Goal: Answer question/provide support: Answer question/provide support

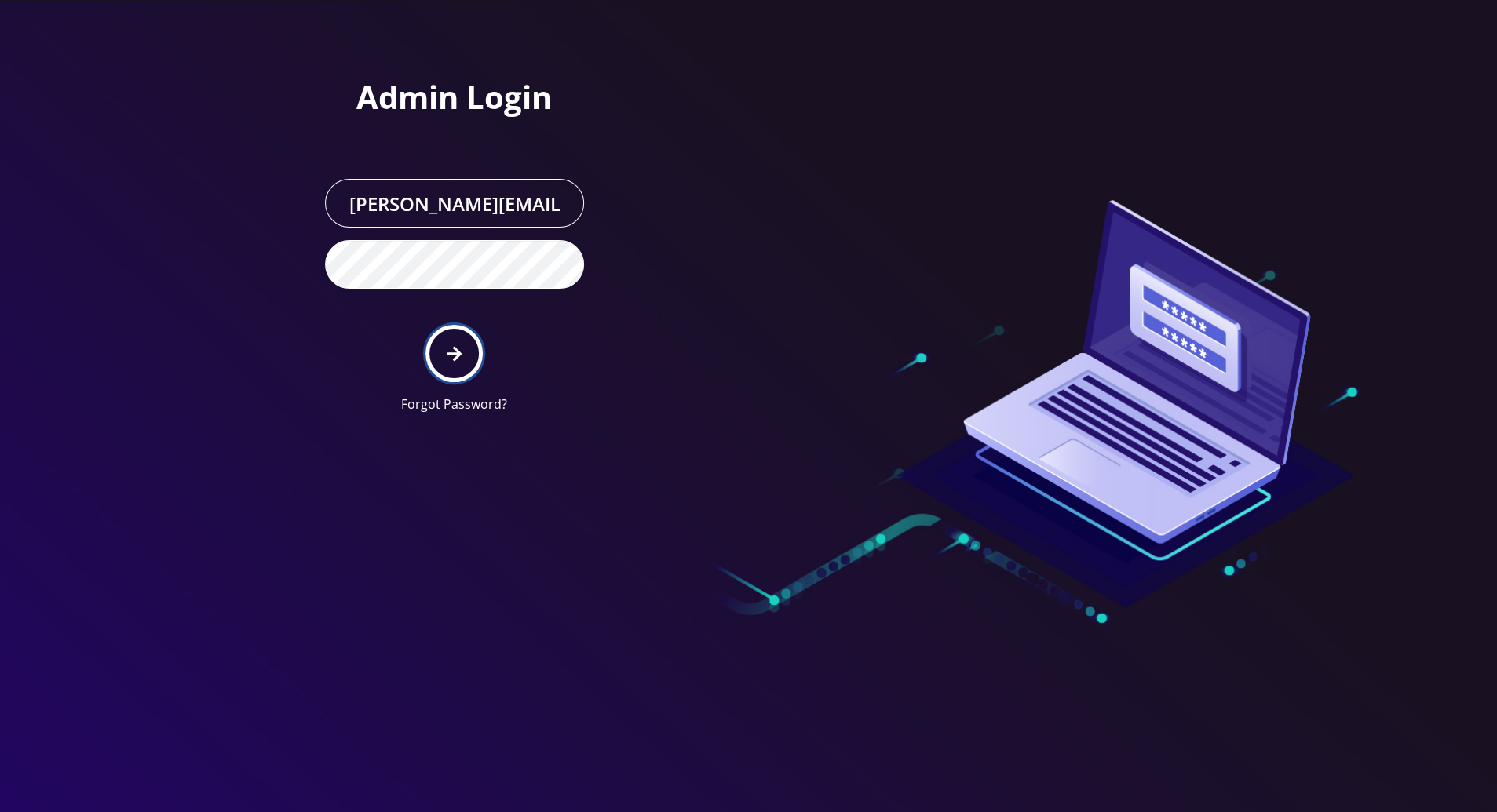
click at [458, 354] on icon "submit" at bounding box center [454, 353] width 15 height 15
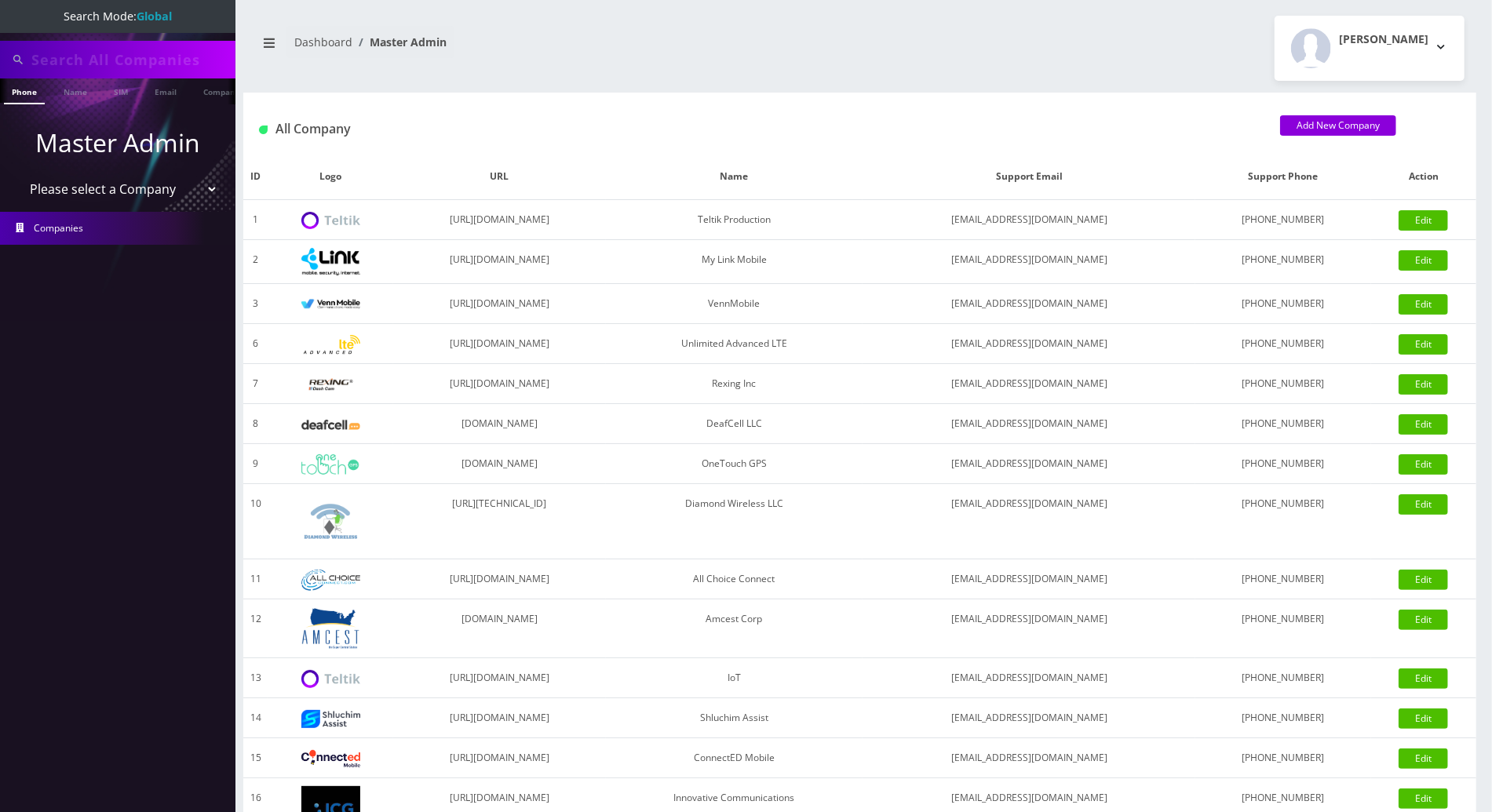
click at [98, 54] on input "text" at bounding box center [131, 59] width 200 height 30
paste input "9292830948"
type input "9292830948"
click at [24, 91] on link "Phone" at bounding box center [24, 91] width 41 height 26
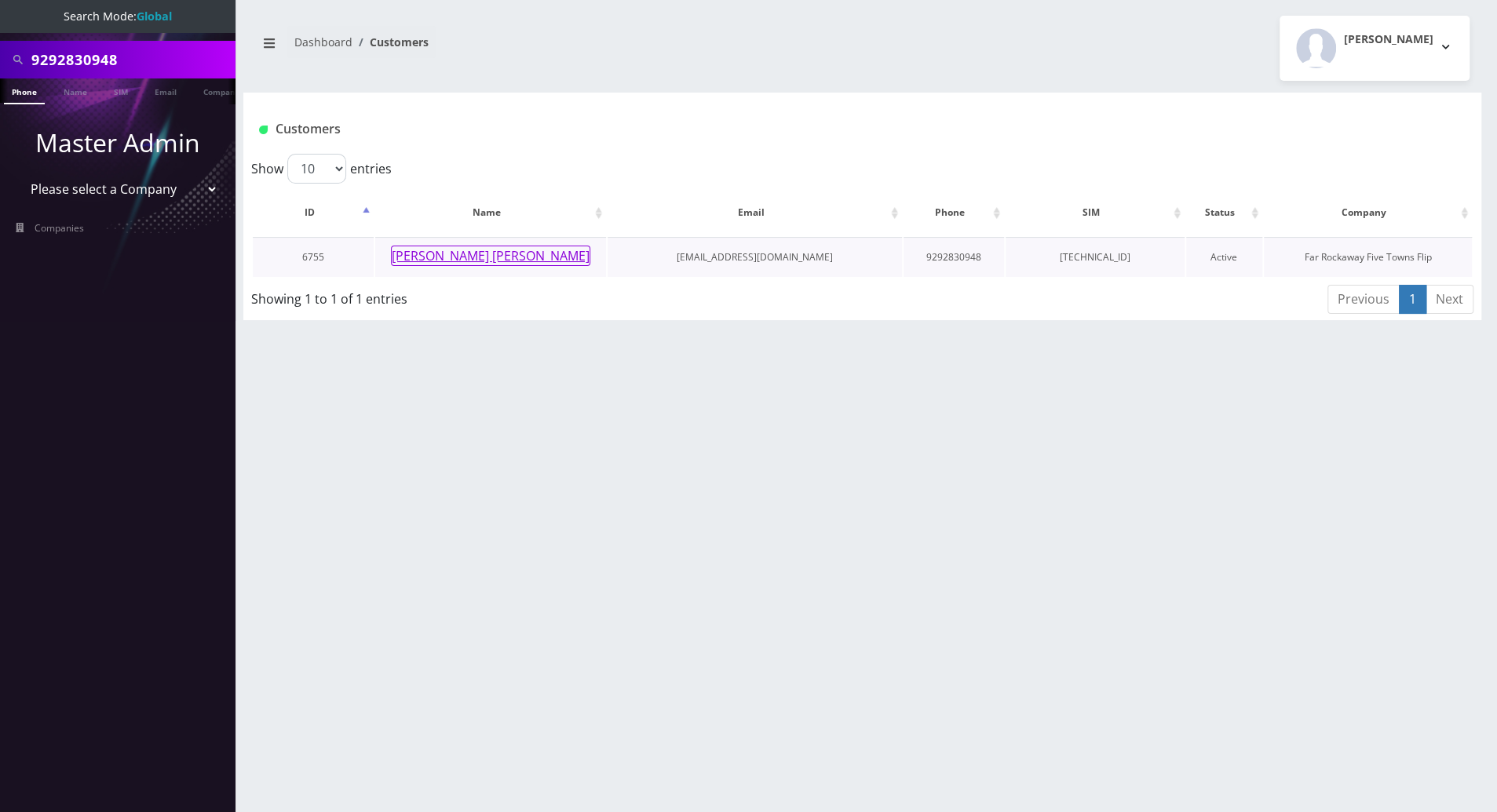
click at [473, 256] on button "[PERSON_NAME] [PERSON_NAME]" at bounding box center [490, 256] width 199 height 20
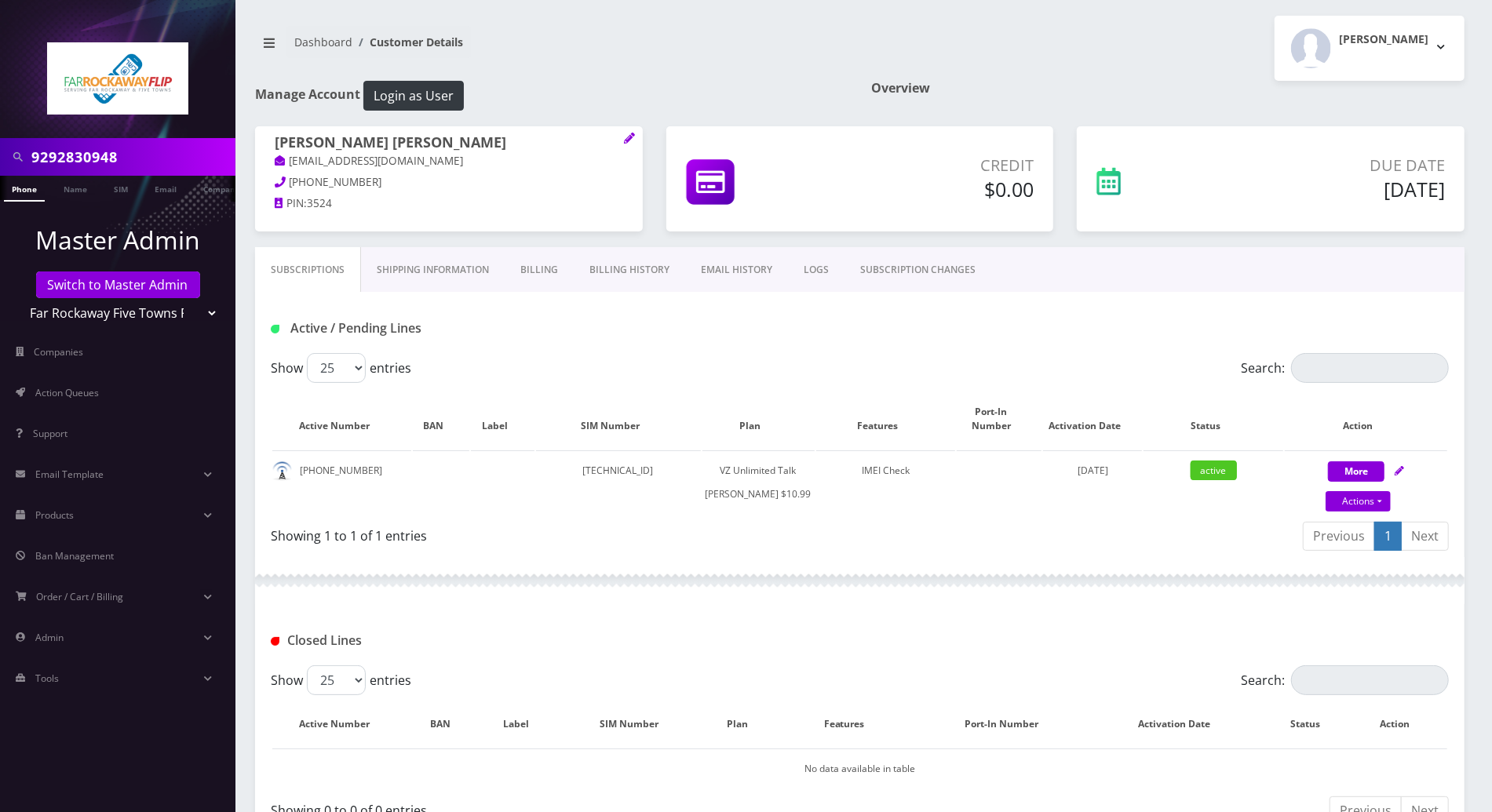
click at [731, 269] on link "EMAIL HISTORY" at bounding box center [737, 270] width 103 height 45
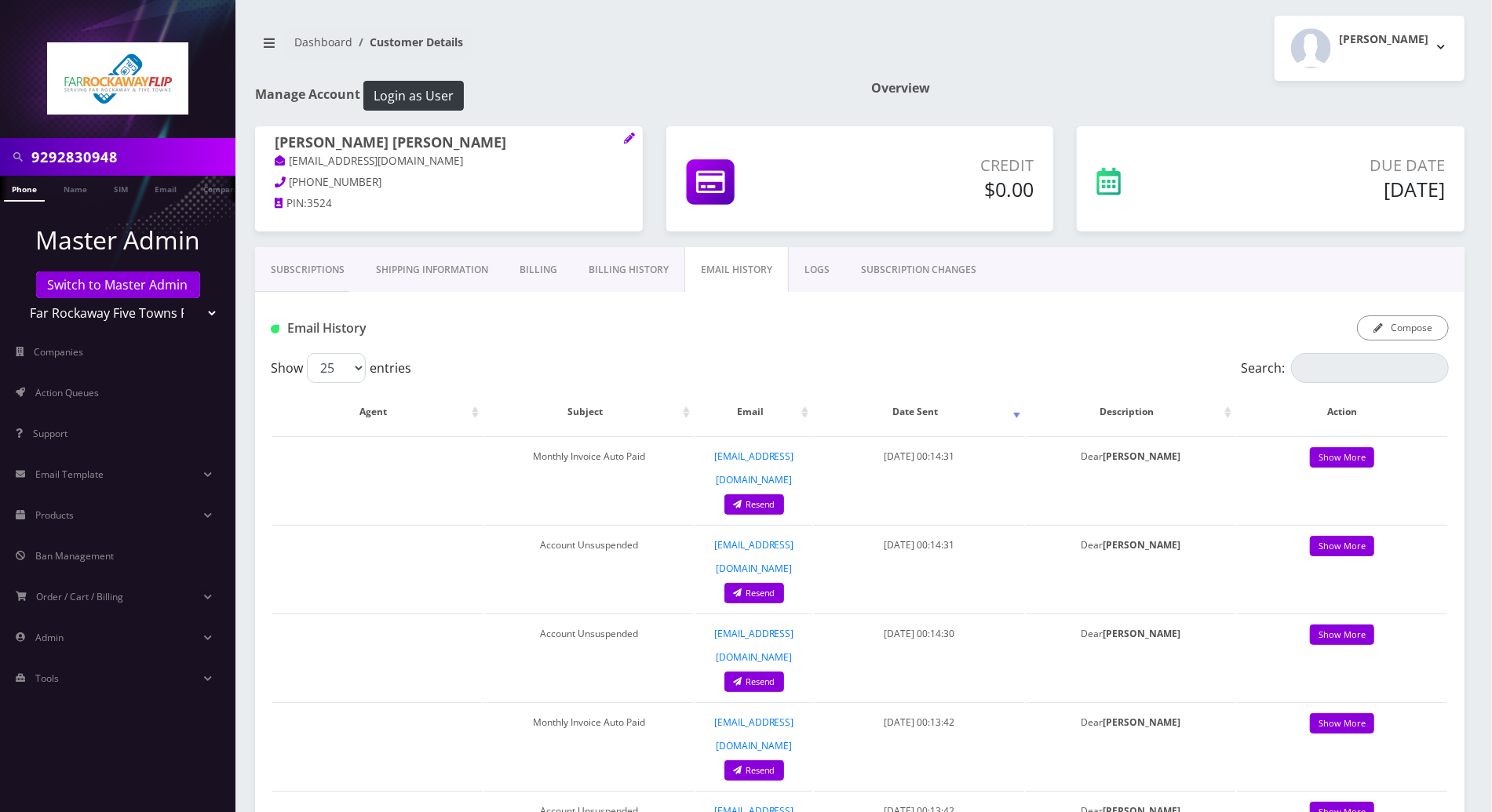
click at [315, 273] on link "Subscriptions" at bounding box center [307, 270] width 105 height 45
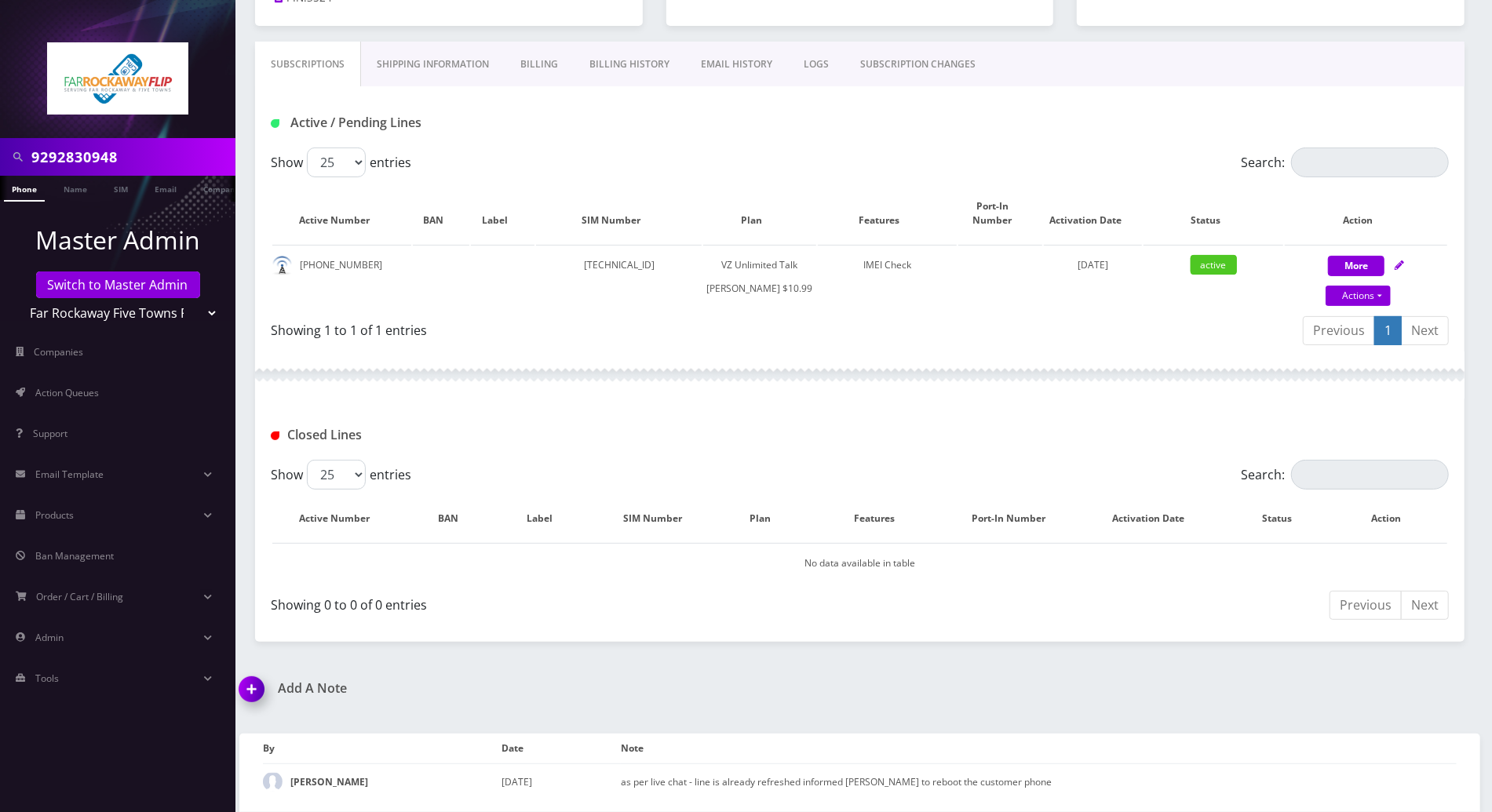
scroll to position [214, 0]
click at [249, 693] on img at bounding box center [254, 694] width 46 height 46
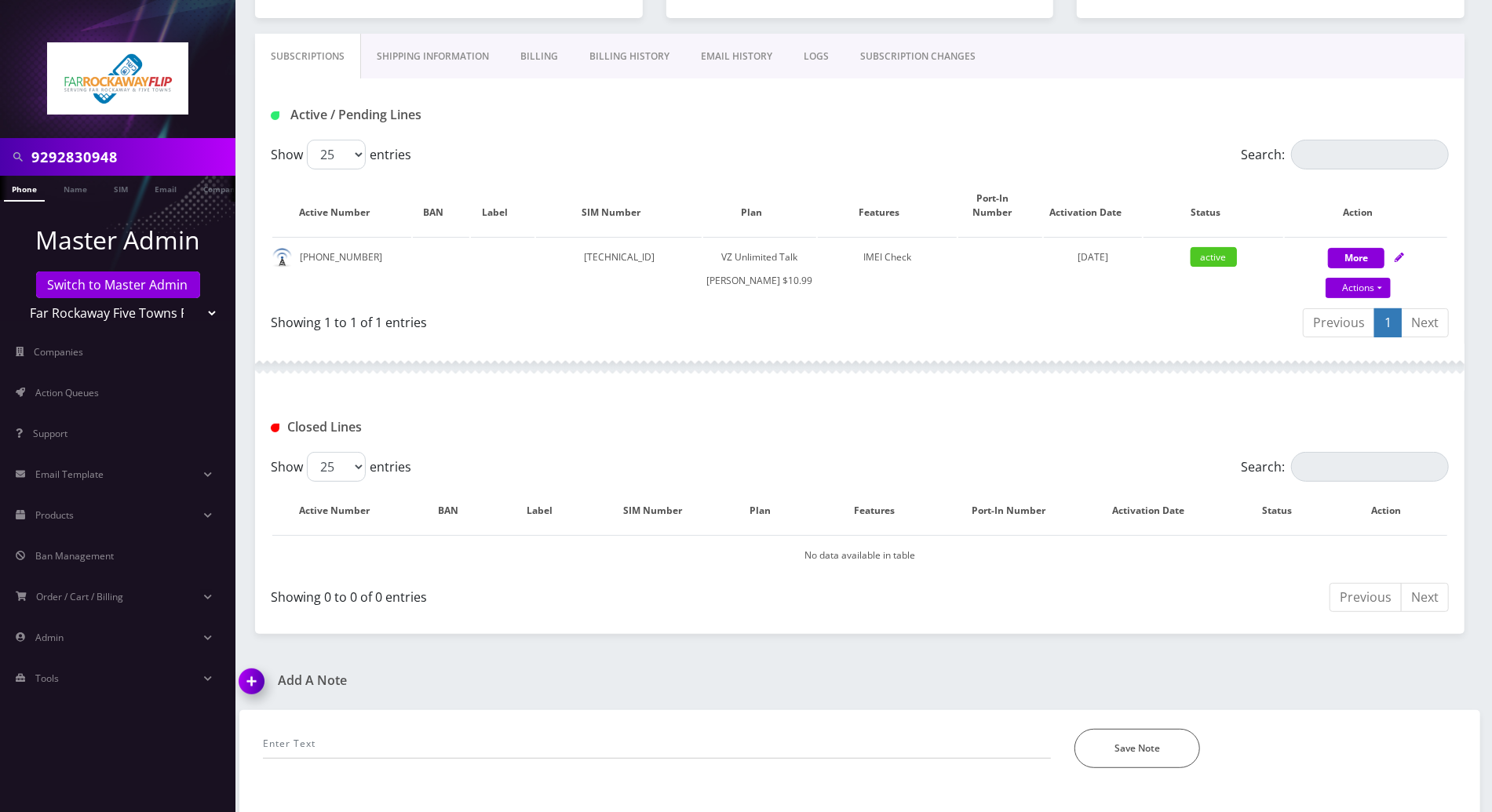
scroll to position [302, 0]
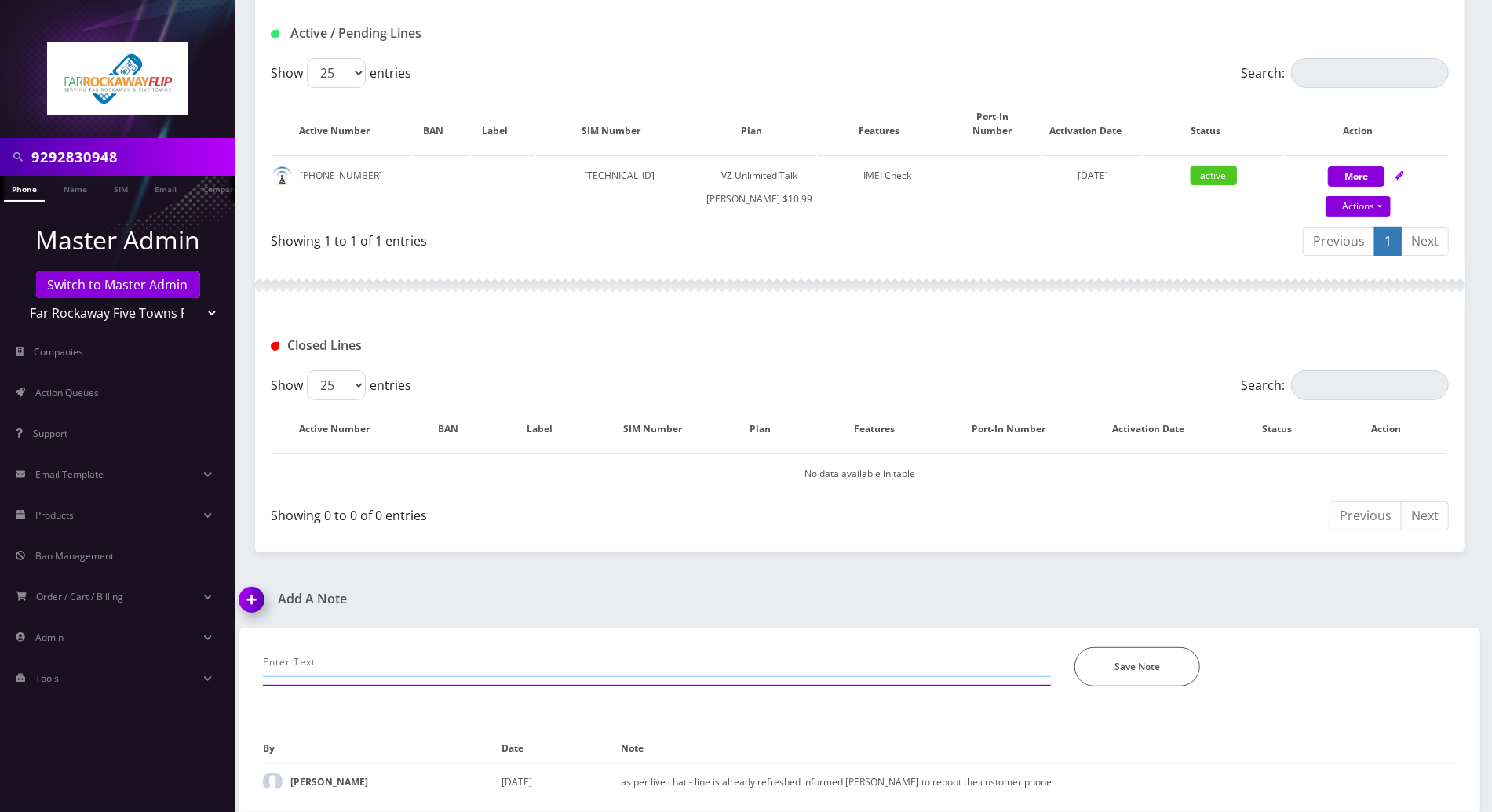
click at [391, 652] on input "text" at bounding box center [656, 662] width 788 height 30
click at [396, 660] on input "dygottesman@" at bounding box center [656, 662] width 788 height 30
click at [448, 660] on input "dygottesman@gmail.com" at bounding box center [656, 662] width 788 height 30
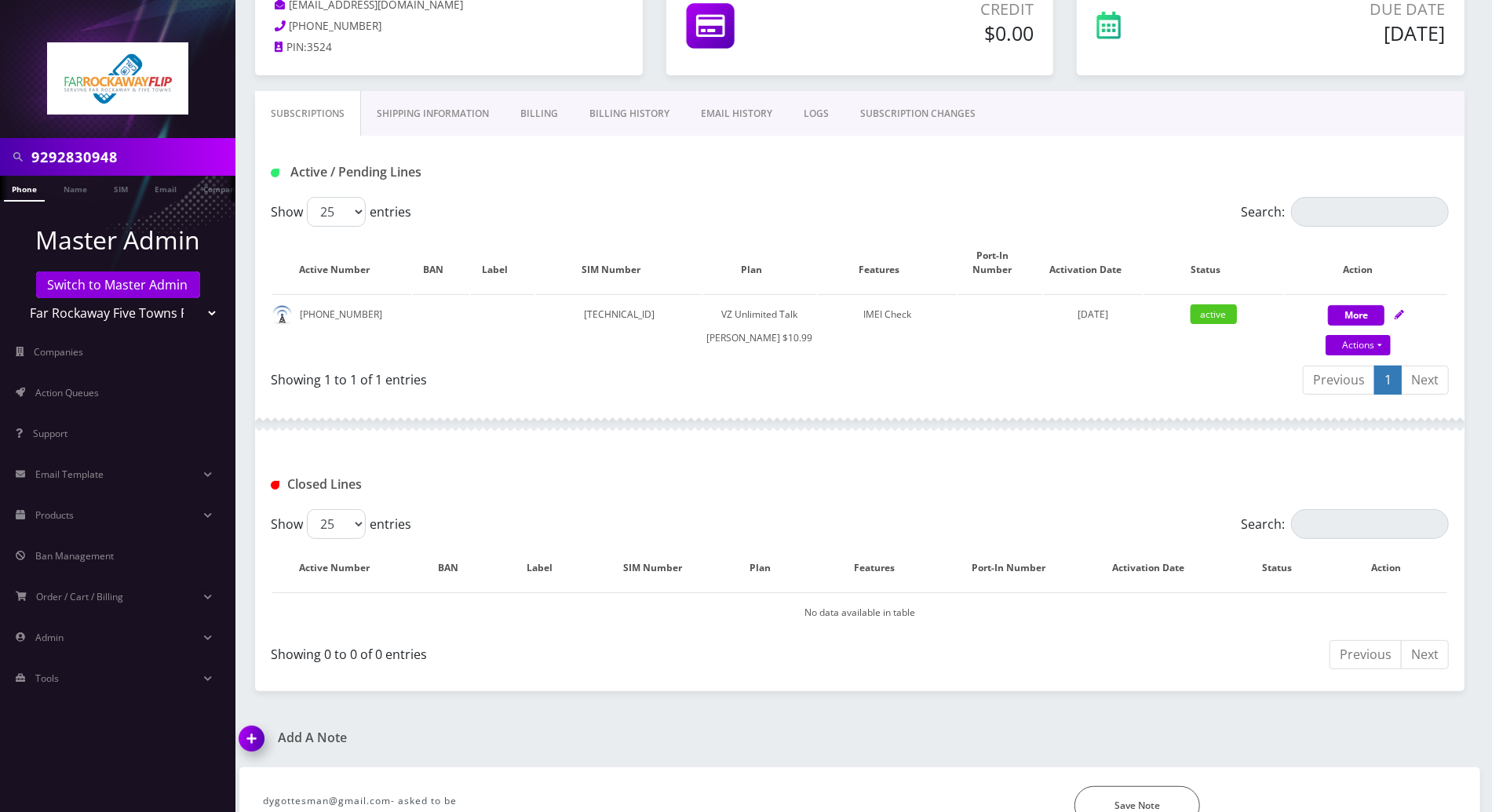
scroll to position [0, 0]
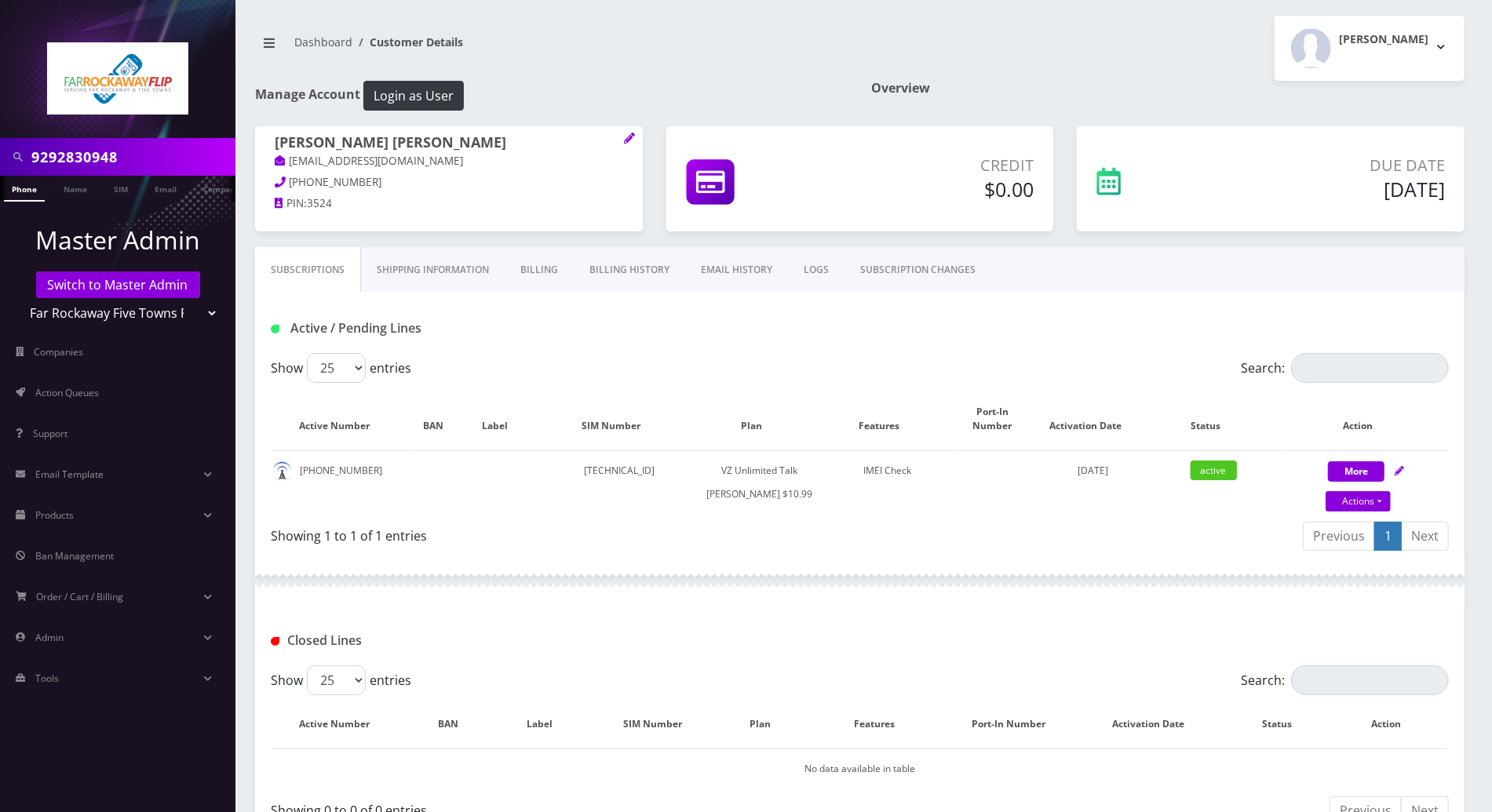
click at [535, 268] on link "Billing" at bounding box center [540, 270] width 69 height 45
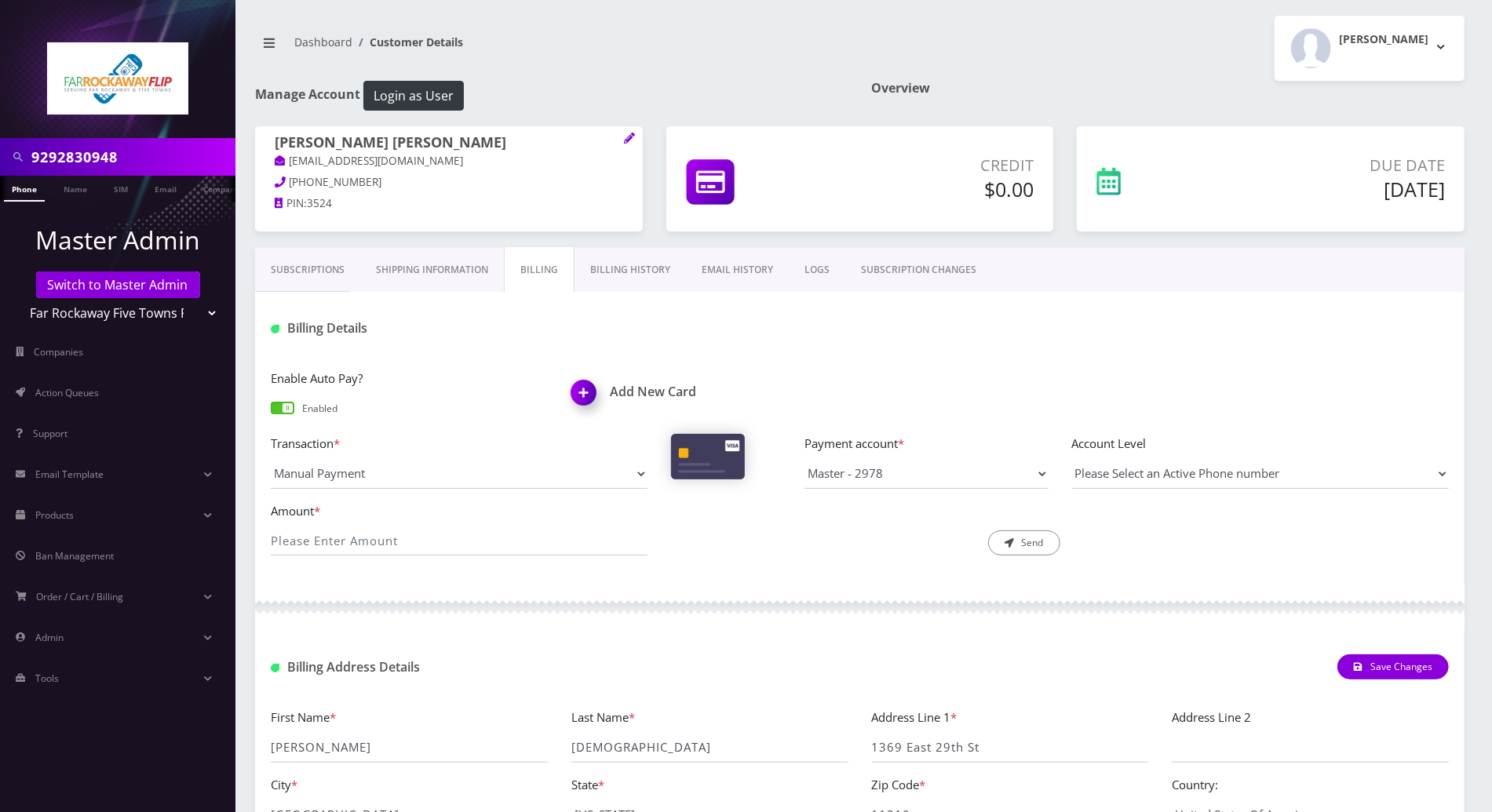
click at [625, 271] on link "Billing History" at bounding box center [631, 270] width 111 height 45
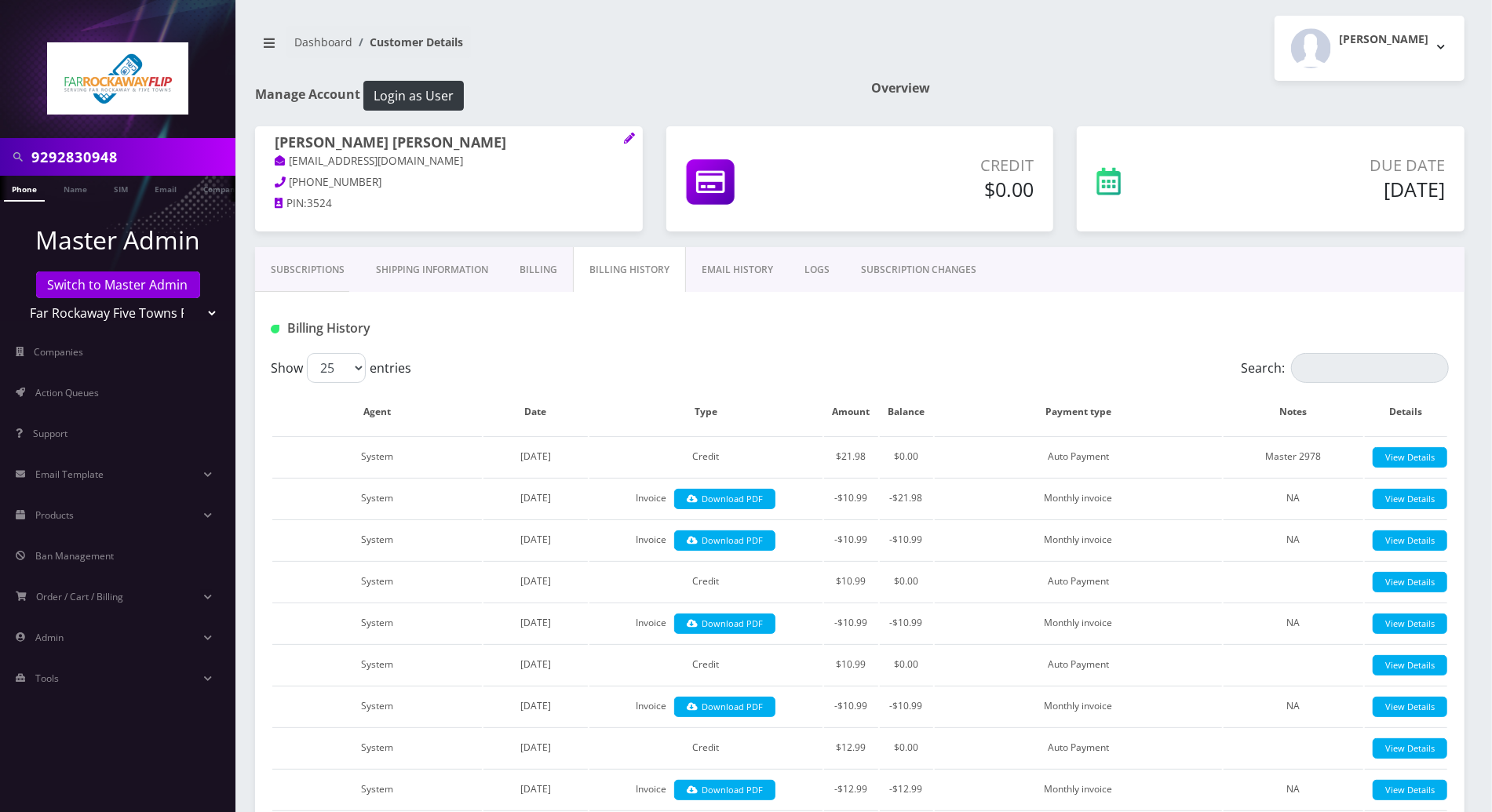
click at [312, 273] on link "Subscriptions" at bounding box center [307, 270] width 105 height 45
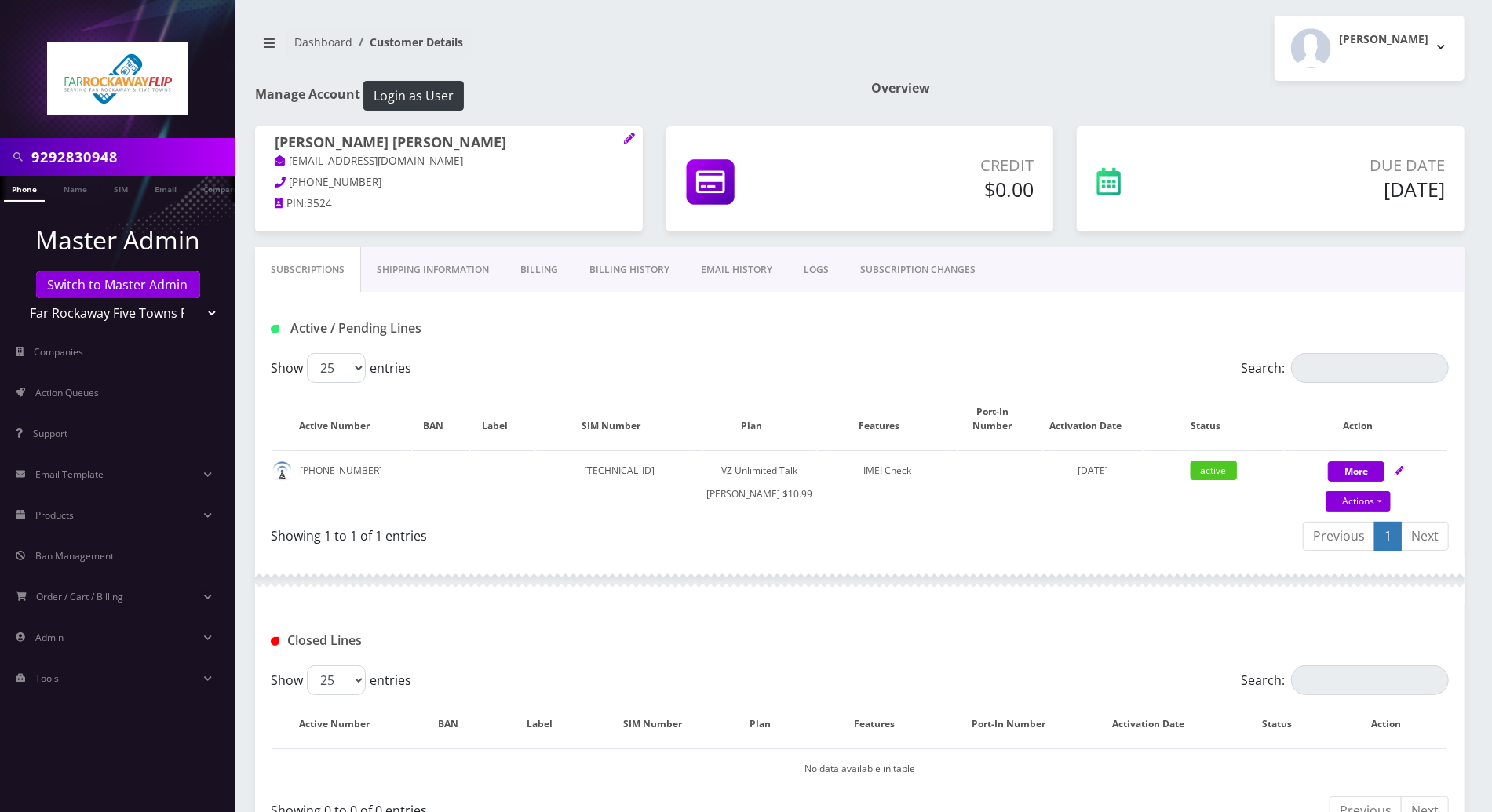
click at [613, 267] on link "Billing History" at bounding box center [630, 270] width 111 height 45
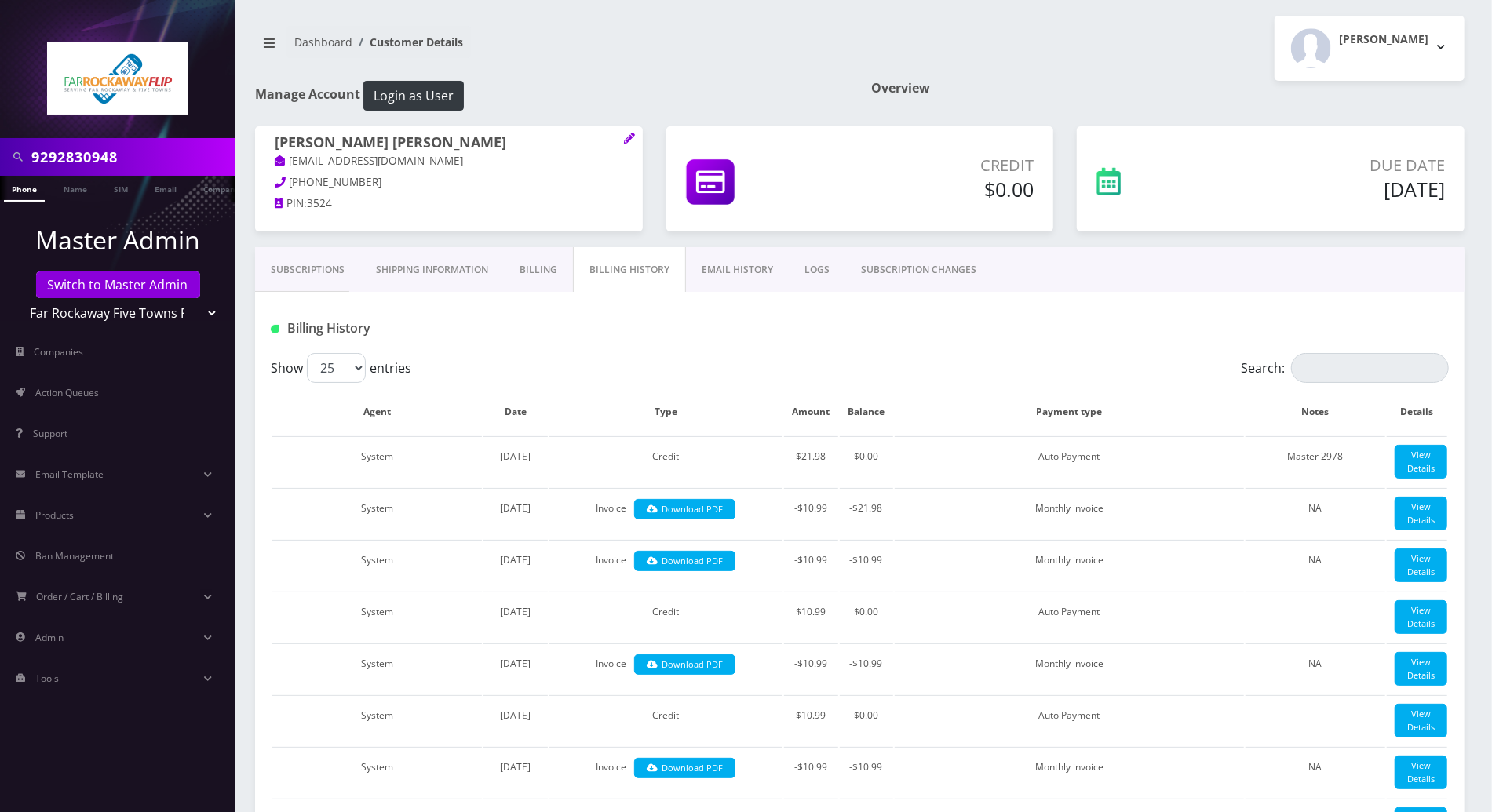
click at [302, 272] on link "Subscriptions" at bounding box center [307, 270] width 105 height 45
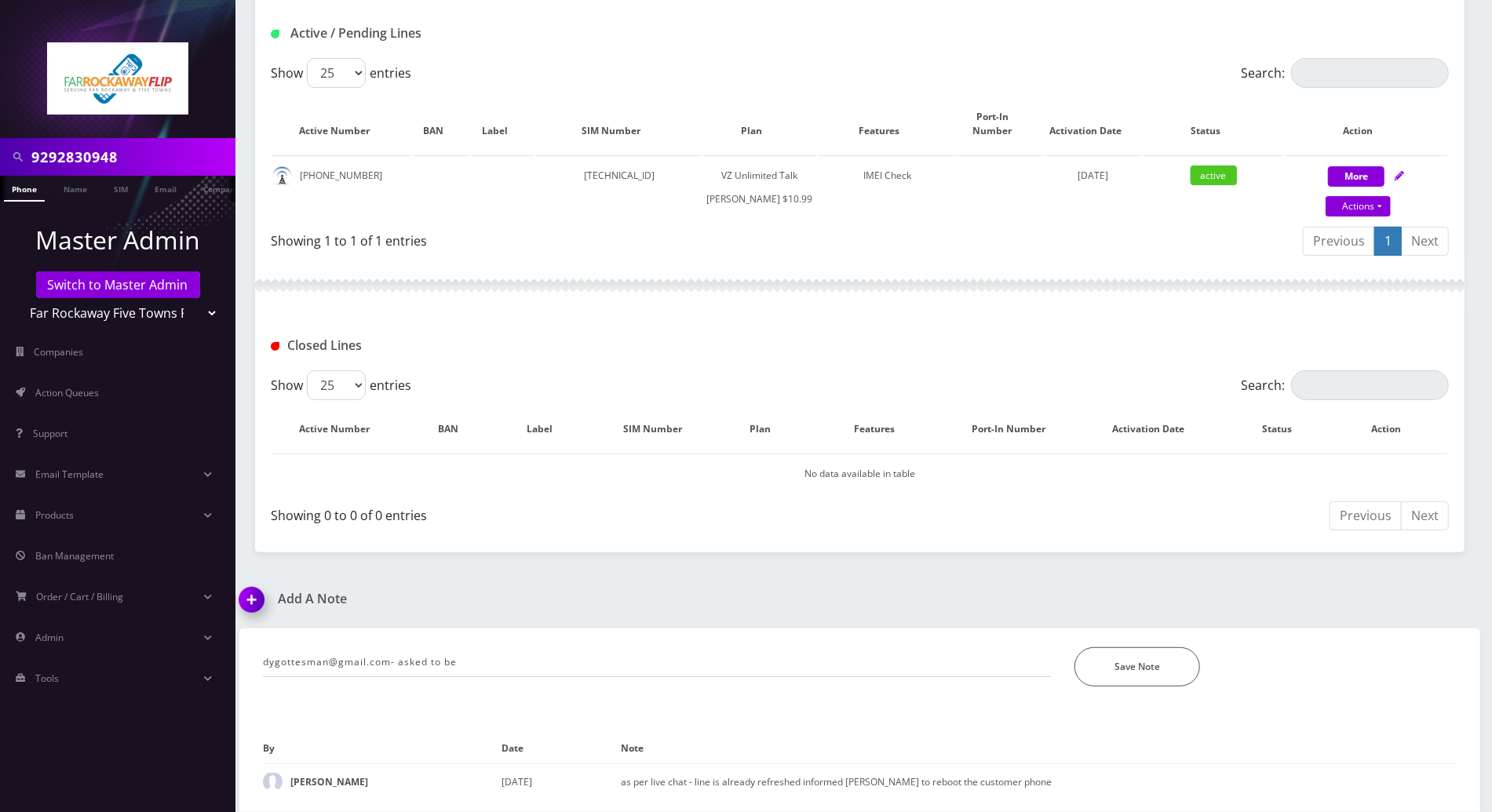
scroll to position [302, 0]
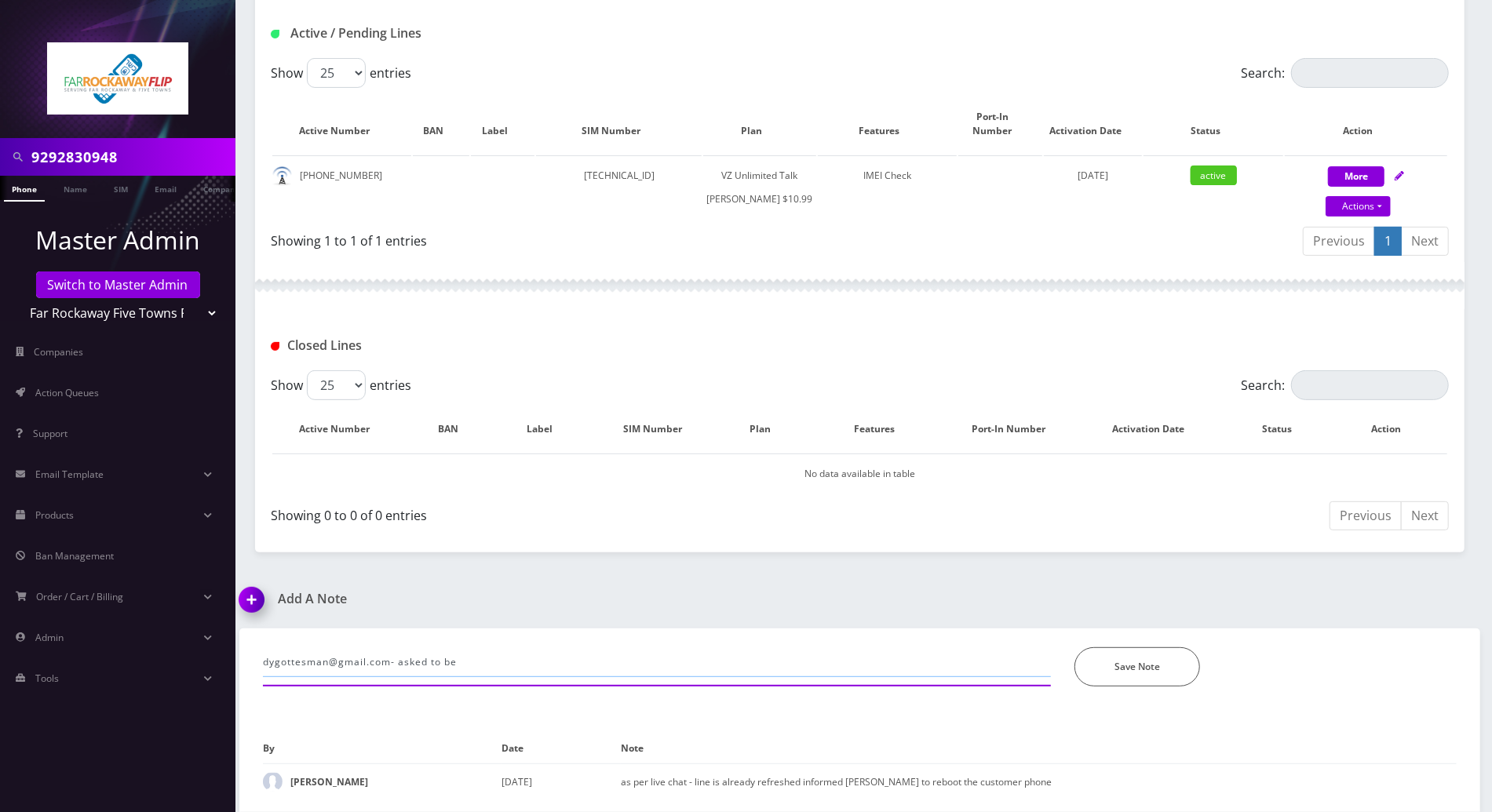
click at [536, 666] on input "dygottesman@gmail.com- asked to be" at bounding box center [656, 662] width 788 height 30
type input "dygottesman@gmail.com- asked if we can send him the monthly invoice, but he cou…"
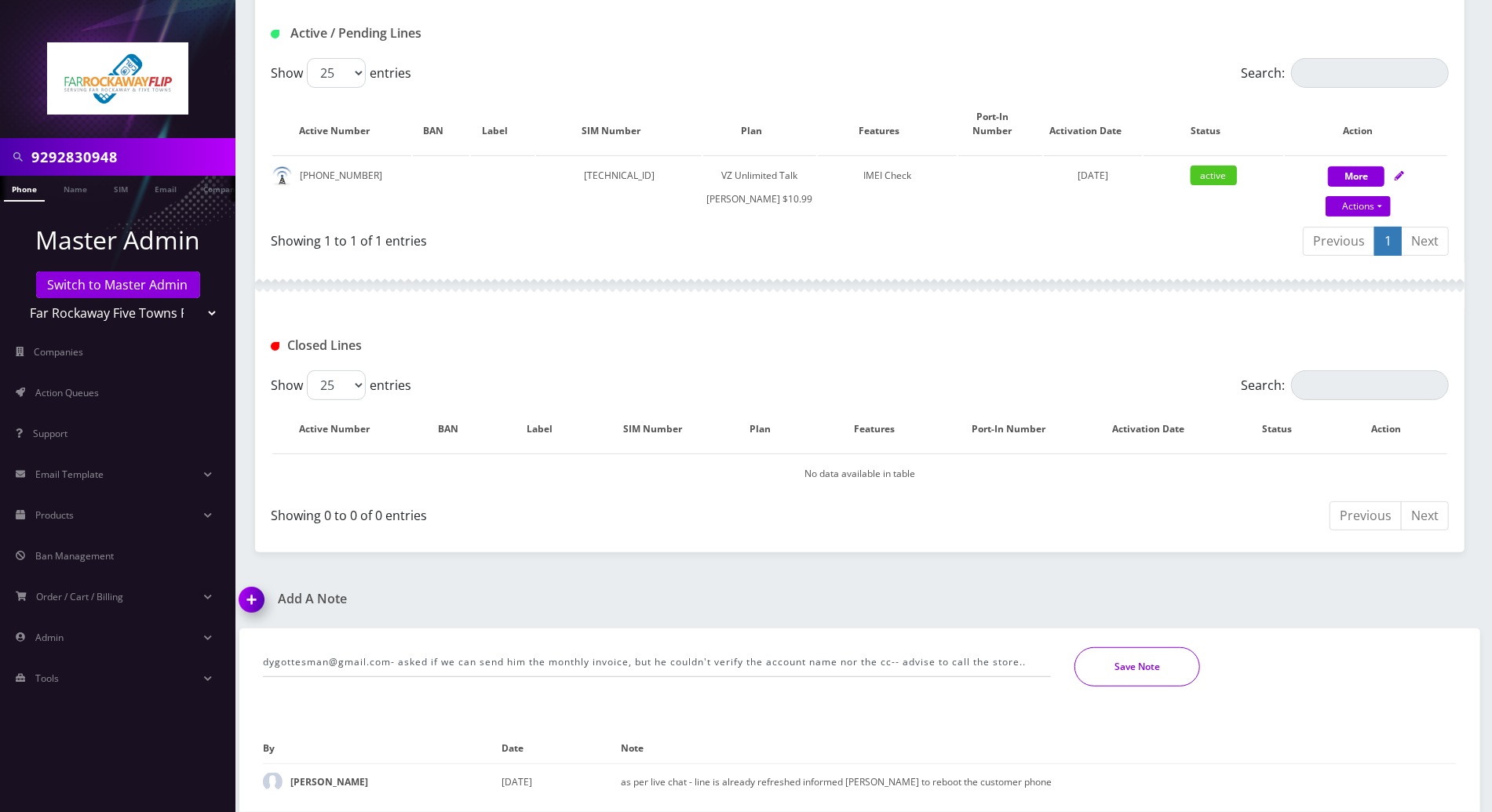
click at [1184, 673] on button "Save Note" at bounding box center [1138, 667] width 126 height 40
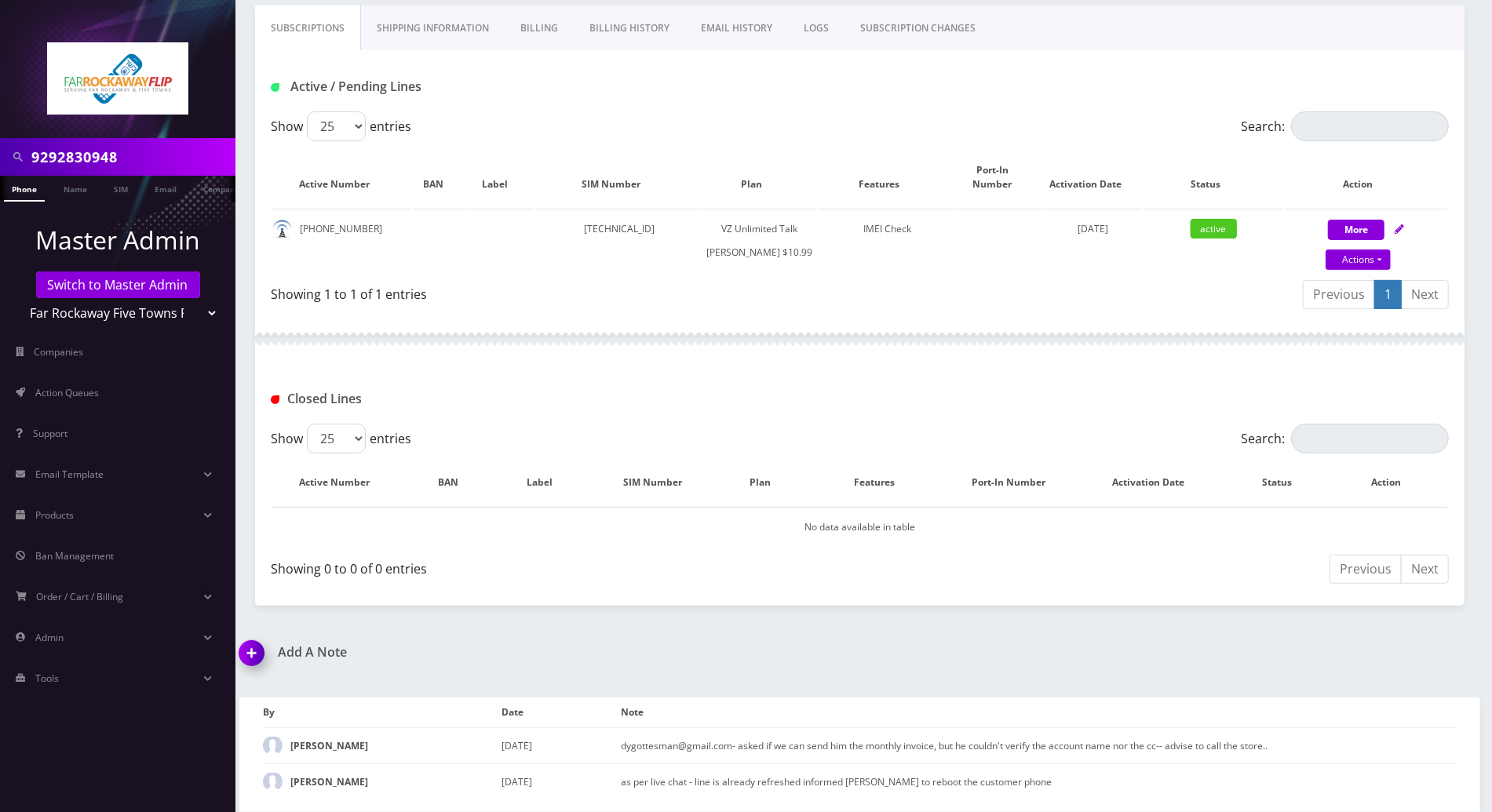
scroll to position [249, 0]
